Goal: Task Accomplishment & Management: Use online tool/utility

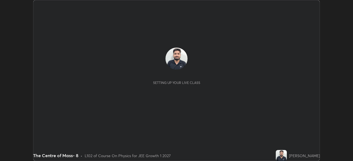
scroll to position [161, 352]
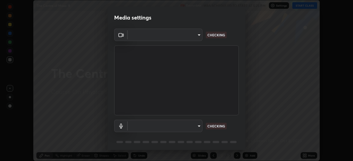
type input "6c2cbd707de14d6f22ad6aa38dcece7be3c4addb00b53b9d4bb55d2e14cdbb5a"
click at [193, 125] on body "Erase all The Centre of Mass- 8 Recording WAS SCHEDULED TO START AT 5:25 PM Set…" at bounding box center [176, 80] width 353 height 161
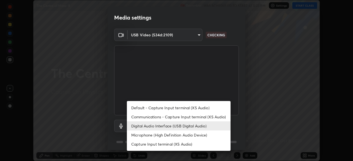
click at [186, 133] on li "Microphone (High Definition Audio Device)" at bounding box center [179, 135] width 104 height 9
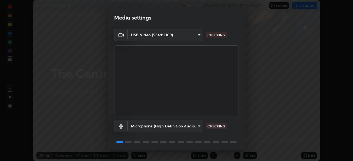
click at [186, 128] on body "Erase all The Centre of Mass- 8 Recording WAS SCHEDULED TO START AT 5:25 PM Set…" at bounding box center [176, 80] width 353 height 161
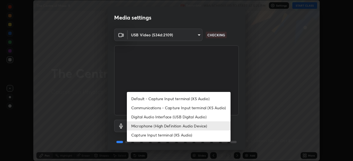
click at [188, 116] on li "Digital Audio Interface (USB Digital Audio)" at bounding box center [179, 116] width 104 height 9
type input "a04182e21108c85d7916f07b11aecbae7481a943fa3278afba10e3a8588275b1"
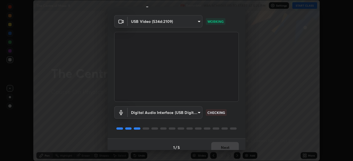
scroll to position [20, 0]
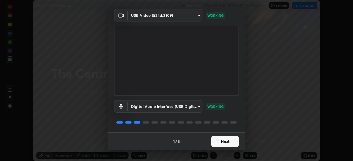
click at [224, 146] on button "Next" at bounding box center [225, 141] width 28 height 11
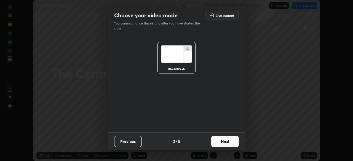
click at [228, 142] on button "Next" at bounding box center [225, 141] width 28 height 11
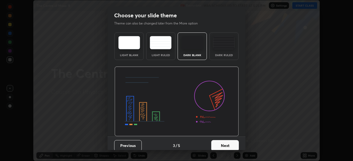
click at [229, 144] on button "Next" at bounding box center [225, 145] width 28 height 11
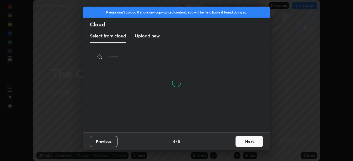
click at [247, 143] on button "Next" at bounding box center [249, 141] width 28 height 11
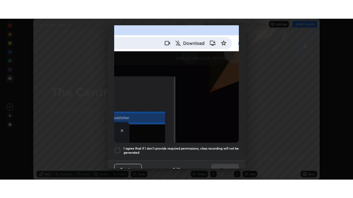
scroll to position [132, 0]
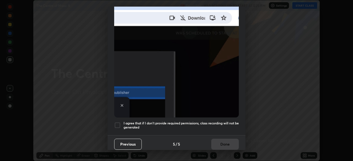
click at [196, 121] on h5 "I agree that if I don't provide required permissions, class recording will not …" at bounding box center [180, 125] width 115 height 9
click at [215, 144] on button "Done" at bounding box center [225, 144] width 28 height 11
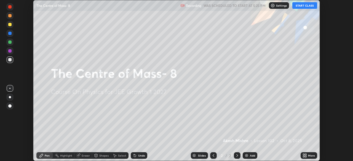
click at [303, 6] on button "START CLASS" at bounding box center [304, 5] width 25 height 7
click at [304, 155] on icon at bounding box center [304, 155] width 4 height 4
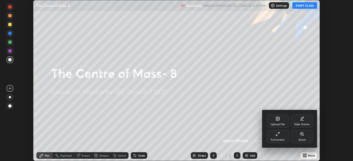
click at [278, 138] on div "Full screen" at bounding box center [277, 136] width 22 height 13
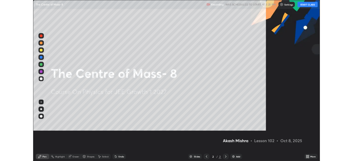
scroll to position [198, 353]
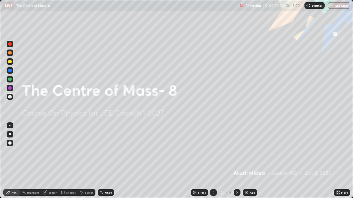
click at [248, 161] on div "Add" at bounding box center [249, 192] width 15 height 7
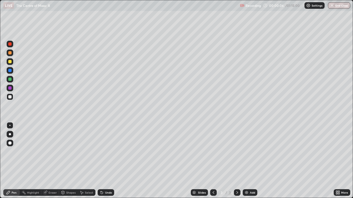
click at [11, 97] on div at bounding box center [9, 96] width 3 height 3
click at [13, 63] on div at bounding box center [10, 61] width 7 height 7
click at [105, 161] on div "Undo" at bounding box center [108, 192] width 7 height 3
click at [67, 161] on div "Shapes" at bounding box center [70, 192] width 9 height 3
click at [13, 161] on div "Pen" at bounding box center [14, 192] width 5 height 3
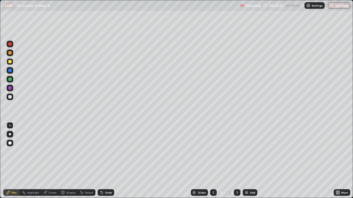
click at [11, 97] on div at bounding box center [9, 96] width 3 height 3
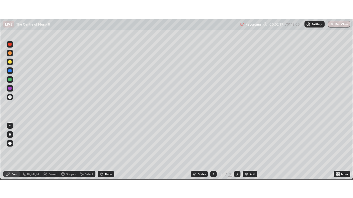
scroll to position [27382, 27190]
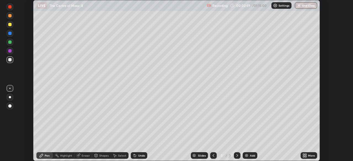
click at [305, 155] on icon at bounding box center [305, 154] width 1 height 1
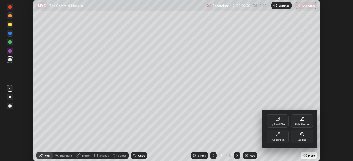
click at [279, 137] on div "Full screen" at bounding box center [277, 136] width 22 height 13
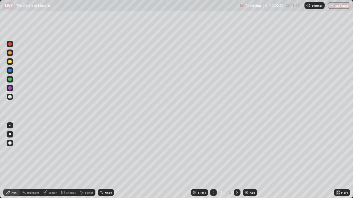
scroll to position [198, 353]
click at [9, 63] on div at bounding box center [9, 61] width 3 height 3
click at [10, 52] on div at bounding box center [9, 52] width 3 height 3
click at [250, 161] on div "Add" at bounding box center [252, 192] width 5 height 3
click at [11, 98] on div at bounding box center [9, 96] width 3 height 3
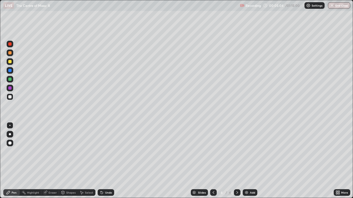
click at [67, 161] on div "Shapes" at bounding box center [70, 192] width 9 height 3
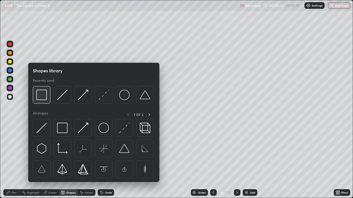
click at [45, 97] on img at bounding box center [41, 95] width 10 height 10
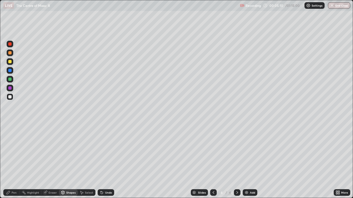
click at [13, 161] on div "Pen" at bounding box center [11, 192] width 17 height 7
click at [53, 161] on div "Eraser" at bounding box center [52, 192] width 8 height 3
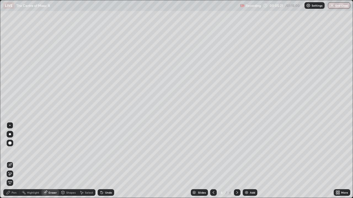
click at [16, 161] on div "Pen" at bounding box center [14, 192] width 5 height 3
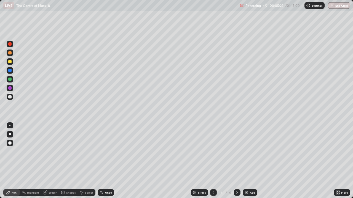
click at [10, 62] on div at bounding box center [9, 61] width 3 height 3
click at [105, 161] on div "Undo" at bounding box center [108, 192] width 7 height 3
click at [11, 79] on div at bounding box center [9, 79] width 3 height 3
click at [11, 96] on div at bounding box center [9, 96] width 3 height 3
click at [103, 161] on icon at bounding box center [101, 193] width 4 height 4
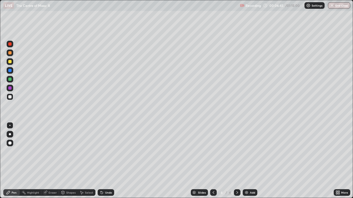
click at [103, 161] on icon at bounding box center [101, 193] width 4 height 4
click at [101, 161] on icon at bounding box center [101, 191] width 1 height 1
click at [102, 161] on div "Undo" at bounding box center [106, 192] width 17 height 7
click at [12, 97] on div at bounding box center [10, 97] width 7 height 7
click at [107, 161] on div "Undo" at bounding box center [108, 192] width 7 height 3
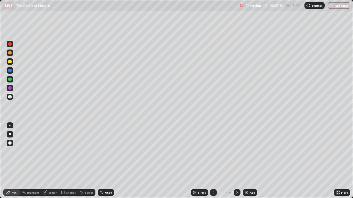
click at [11, 62] on div at bounding box center [9, 61] width 3 height 3
click at [109, 161] on div "Undo" at bounding box center [108, 192] width 7 height 3
click at [247, 161] on img at bounding box center [246, 193] width 4 height 4
click at [9, 98] on div at bounding box center [9, 96] width 3 height 3
click at [105, 161] on div "Undo" at bounding box center [108, 192] width 7 height 3
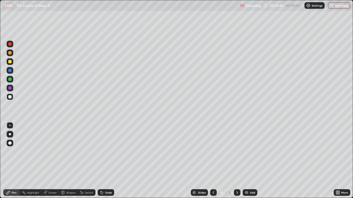
click at [10, 62] on div at bounding box center [9, 61] width 3 height 3
click at [12, 97] on div at bounding box center [10, 97] width 7 height 7
click at [103, 161] on div "Undo" at bounding box center [106, 192] width 17 height 7
click at [106, 161] on div "Undo" at bounding box center [108, 192] width 7 height 3
click at [104, 161] on div "Undo" at bounding box center [106, 192] width 17 height 7
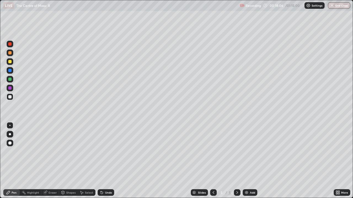
click at [110, 161] on div "Undo" at bounding box center [104, 192] width 19 height 11
click at [105, 161] on div "Undo" at bounding box center [108, 192] width 7 height 3
click at [111, 161] on div "Undo" at bounding box center [104, 192] width 19 height 11
click at [105, 161] on div "Undo" at bounding box center [108, 192] width 7 height 3
click at [12, 62] on div at bounding box center [10, 61] width 7 height 7
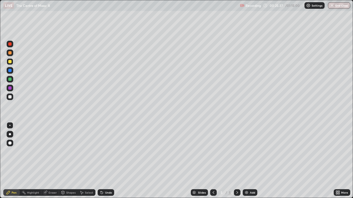
click at [106, 161] on div "Undo" at bounding box center [106, 192] width 17 height 7
click at [10, 99] on div at bounding box center [10, 97] width 7 height 7
click at [12, 59] on div at bounding box center [10, 61] width 7 height 7
click at [244, 161] on img at bounding box center [246, 193] width 4 height 4
click at [213, 161] on icon at bounding box center [213, 193] width 4 height 4
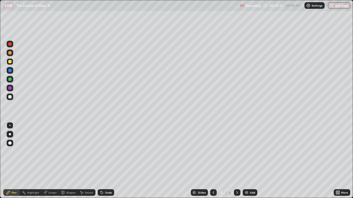
click at [248, 161] on img at bounding box center [246, 193] width 4 height 4
click at [215, 161] on div at bounding box center [213, 192] width 7 height 7
click at [236, 161] on icon at bounding box center [237, 193] width 4 height 4
click at [213, 161] on icon at bounding box center [213, 193] width 4 height 4
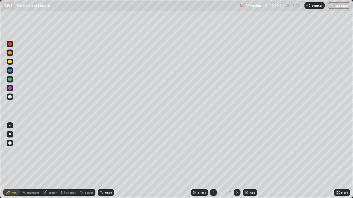
click at [12, 96] on div at bounding box center [10, 97] width 7 height 7
click at [11, 80] on div at bounding box center [9, 79] width 3 height 3
click at [11, 97] on div at bounding box center [9, 96] width 3 height 3
click at [105, 161] on div "Undo" at bounding box center [108, 192] width 7 height 3
click at [10, 64] on div at bounding box center [10, 61] width 7 height 7
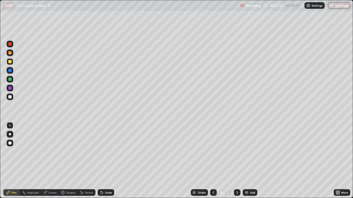
click at [10, 54] on div at bounding box center [9, 52] width 3 height 3
click at [10, 97] on div at bounding box center [9, 96] width 3 height 3
click at [211, 161] on icon at bounding box center [213, 193] width 4 height 4
click at [213, 161] on icon at bounding box center [213, 192] width 2 height 3
click at [235, 161] on div at bounding box center [237, 192] width 7 height 7
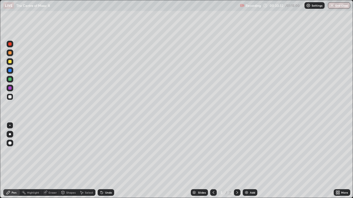
click at [235, 161] on icon at bounding box center [237, 193] width 4 height 4
click at [11, 63] on div at bounding box center [9, 61] width 3 height 3
click at [105, 161] on div "Undo" at bounding box center [108, 192] width 7 height 3
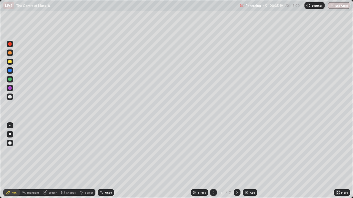
click at [104, 161] on div "Undo" at bounding box center [106, 192] width 17 height 7
click at [215, 161] on div at bounding box center [213, 192] width 7 height 7
click at [213, 161] on icon at bounding box center [213, 193] width 4 height 4
click at [237, 161] on icon at bounding box center [237, 193] width 4 height 4
click at [236, 161] on icon at bounding box center [237, 193] width 4 height 4
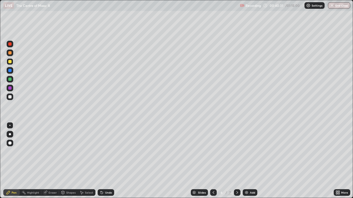
click at [237, 161] on icon at bounding box center [237, 192] width 2 height 3
click at [107, 161] on div "Undo" at bounding box center [108, 192] width 7 height 3
click at [12, 97] on div at bounding box center [10, 97] width 7 height 7
click at [13, 64] on div at bounding box center [10, 61] width 7 height 9
click at [10, 64] on div at bounding box center [10, 61] width 7 height 7
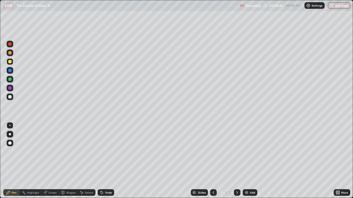
click at [10, 80] on div at bounding box center [9, 79] width 3 height 3
click at [9, 54] on div at bounding box center [9, 52] width 3 height 3
click at [108, 161] on div "Undo" at bounding box center [108, 192] width 7 height 3
click at [10, 137] on div at bounding box center [10, 134] width 7 height 7
click at [12, 46] on div at bounding box center [10, 44] width 7 height 7
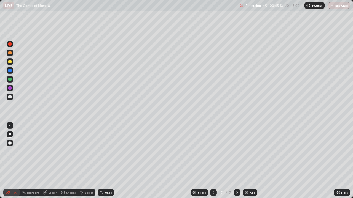
click at [215, 161] on div at bounding box center [213, 192] width 7 height 7
click at [237, 161] on icon at bounding box center [237, 193] width 4 height 4
click at [236, 161] on icon at bounding box center [237, 193] width 4 height 4
click at [253, 161] on div "Add" at bounding box center [252, 192] width 5 height 3
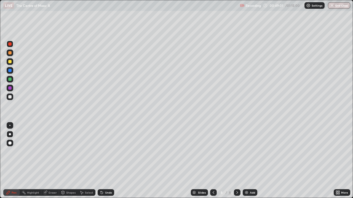
click at [11, 97] on div at bounding box center [9, 96] width 3 height 3
click at [10, 126] on div at bounding box center [9, 125] width 1 height 1
click at [107, 161] on div "Undo" at bounding box center [108, 192] width 7 height 3
click at [108, 161] on div "Undo" at bounding box center [108, 192] width 7 height 3
click at [11, 63] on div at bounding box center [9, 61] width 3 height 3
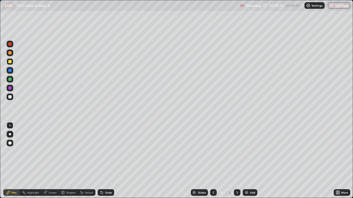
click at [12, 95] on div at bounding box center [10, 97] width 7 height 7
click at [11, 80] on div at bounding box center [9, 79] width 3 height 3
click at [107, 161] on div "Undo" at bounding box center [108, 192] width 7 height 3
click at [11, 62] on div at bounding box center [9, 61] width 3 height 3
click at [103, 161] on icon at bounding box center [101, 193] width 4 height 4
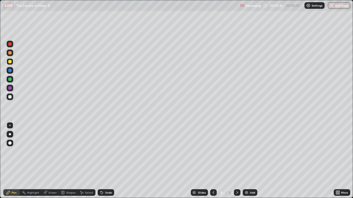
click at [10, 80] on div at bounding box center [9, 79] width 3 height 3
click at [108, 161] on div "Undo" at bounding box center [108, 192] width 7 height 3
click at [106, 161] on div "Undo" at bounding box center [108, 192] width 7 height 3
click at [107, 161] on div "Undo" at bounding box center [108, 192] width 7 height 3
click at [108, 161] on div "Undo" at bounding box center [108, 192] width 7 height 3
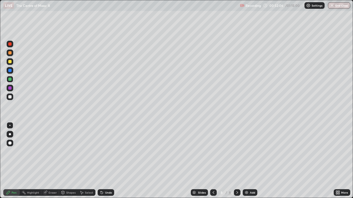
click at [110, 161] on div "Undo" at bounding box center [106, 192] width 17 height 7
click at [104, 161] on div "Undo" at bounding box center [106, 192] width 17 height 7
click at [103, 161] on icon at bounding box center [101, 193] width 4 height 4
click at [105, 161] on div "Undo" at bounding box center [108, 192] width 7 height 3
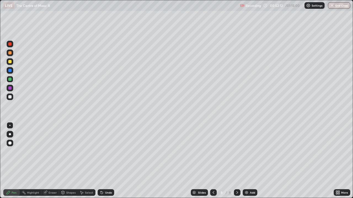
click at [105, 161] on div "Undo" at bounding box center [108, 192] width 7 height 3
click at [106, 161] on div "Undo" at bounding box center [108, 192] width 7 height 3
click at [107, 161] on div "Undo" at bounding box center [108, 192] width 7 height 3
click at [11, 62] on div at bounding box center [9, 61] width 3 height 3
click at [13, 96] on div at bounding box center [10, 97] width 7 height 7
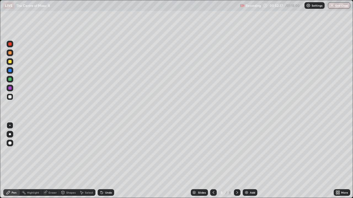
click at [111, 161] on div "Undo" at bounding box center [108, 192] width 7 height 3
click at [12, 64] on div at bounding box center [10, 61] width 7 height 7
click at [10, 82] on div at bounding box center [10, 79] width 7 height 7
click at [11, 45] on div at bounding box center [10, 44] width 7 height 7
click at [11, 62] on div at bounding box center [9, 61] width 3 height 3
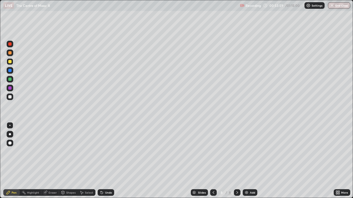
click at [110, 161] on div "Undo" at bounding box center [106, 192] width 17 height 7
click at [111, 161] on div "Undo" at bounding box center [106, 192] width 17 height 7
click at [110, 161] on div "Undo" at bounding box center [106, 192] width 17 height 7
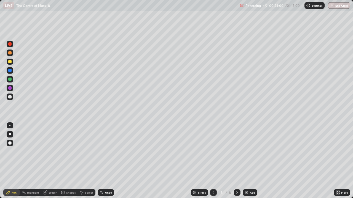
click at [111, 161] on div "Undo" at bounding box center [106, 192] width 17 height 7
click at [106, 161] on div "Undo" at bounding box center [108, 192] width 7 height 3
click at [106, 161] on div "Undo" at bounding box center [106, 192] width 17 height 7
click at [105, 161] on div "Undo" at bounding box center [106, 192] width 17 height 7
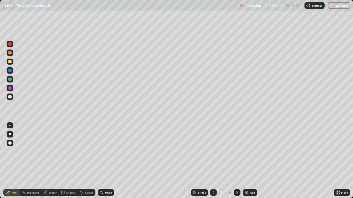
click at [105, 161] on div "Undo" at bounding box center [106, 192] width 17 height 7
click at [106, 161] on div "Undo" at bounding box center [106, 192] width 17 height 7
click at [11, 53] on div at bounding box center [9, 52] width 3 height 3
click at [12, 96] on div at bounding box center [10, 97] width 7 height 7
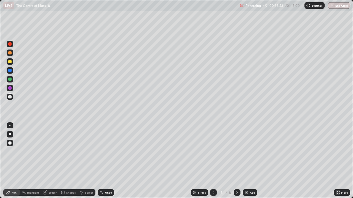
click at [106, 161] on div "Undo" at bounding box center [108, 192] width 7 height 3
click at [112, 161] on div "Undo" at bounding box center [106, 192] width 17 height 7
click at [111, 161] on div "Undo" at bounding box center [106, 192] width 17 height 7
click at [112, 161] on div "Undo" at bounding box center [106, 192] width 17 height 7
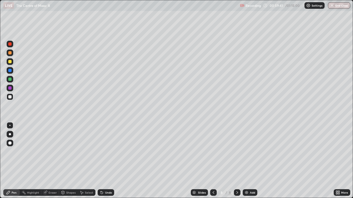
click at [113, 161] on div "Undo" at bounding box center [106, 192] width 17 height 7
click at [112, 161] on div "Undo" at bounding box center [106, 192] width 17 height 7
click at [109, 161] on div "Undo" at bounding box center [106, 192] width 17 height 7
click at [12, 63] on div at bounding box center [10, 61] width 7 height 7
click at [107, 161] on div "Undo" at bounding box center [108, 192] width 7 height 3
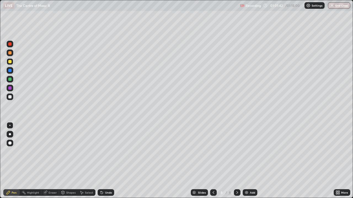
click at [107, 161] on div "Undo" at bounding box center [108, 192] width 7 height 3
click at [106, 161] on div "Undo" at bounding box center [106, 192] width 17 height 7
click at [337, 3] on button "End Class" at bounding box center [338, 5] width 22 height 7
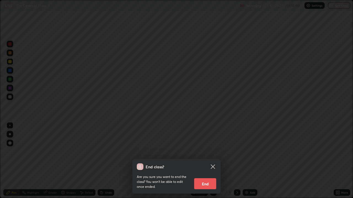
click at [206, 161] on button "End" at bounding box center [205, 183] width 22 height 11
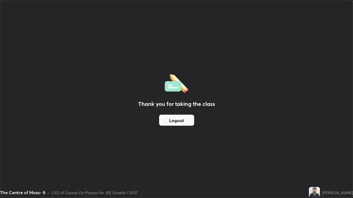
click at [177, 122] on button "Logout" at bounding box center [176, 120] width 35 height 11
